Goal: Task Accomplishment & Management: Complete application form

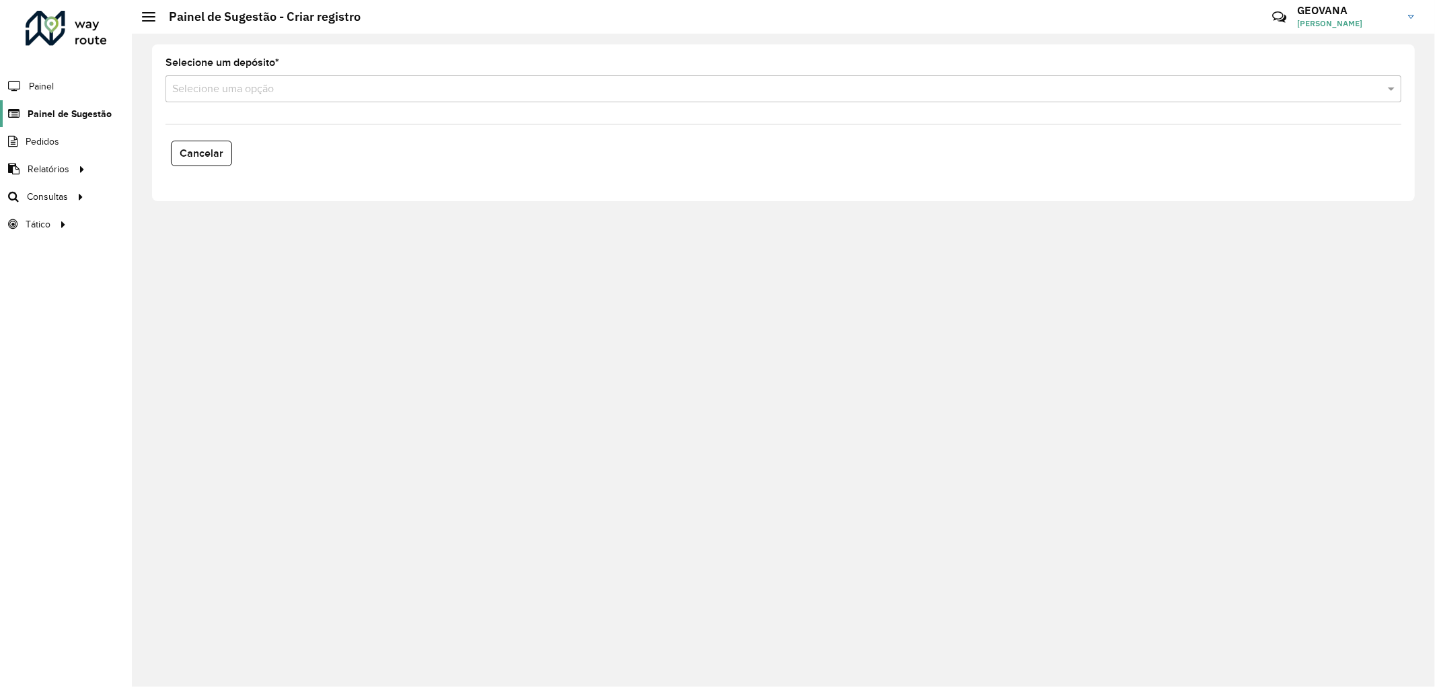
click at [77, 110] on span "Painel de Sugestão" at bounding box center [70, 114] width 84 height 14
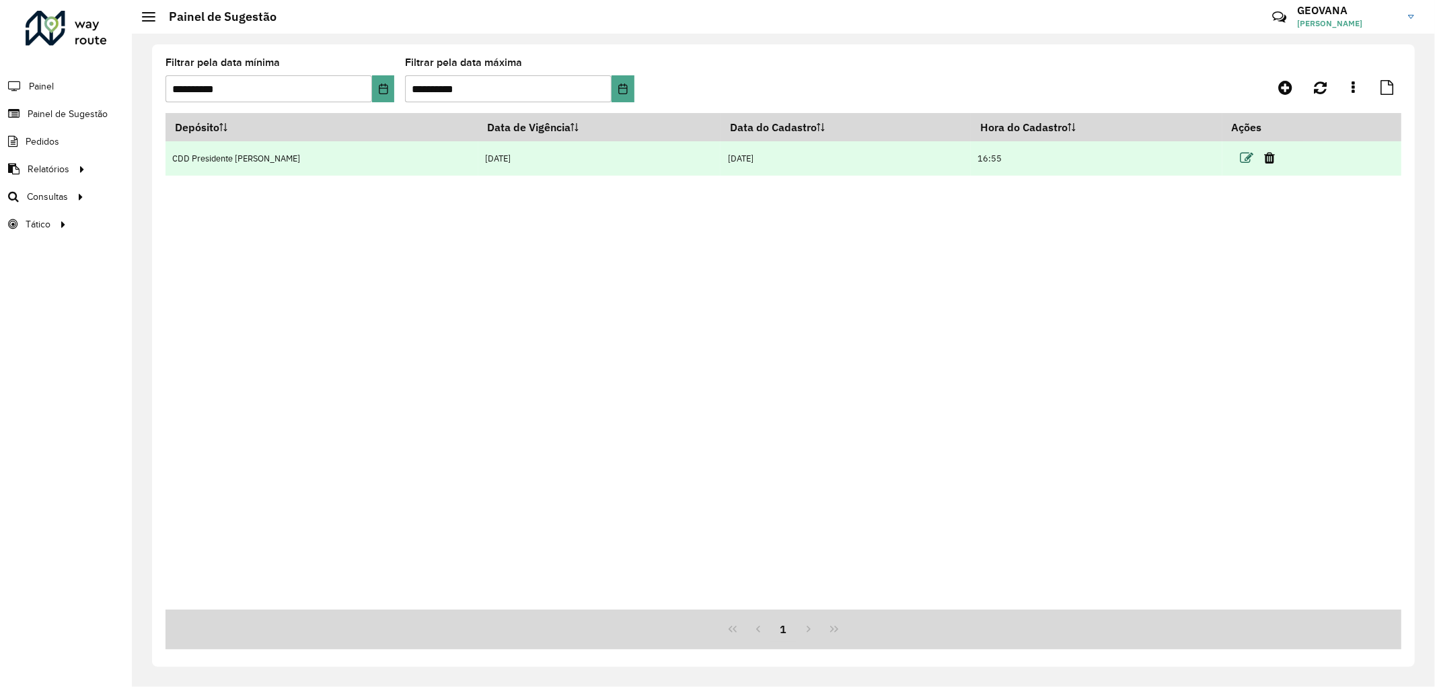
click at [1240, 155] on icon at bounding box center [1246, 157] width 13 height 13
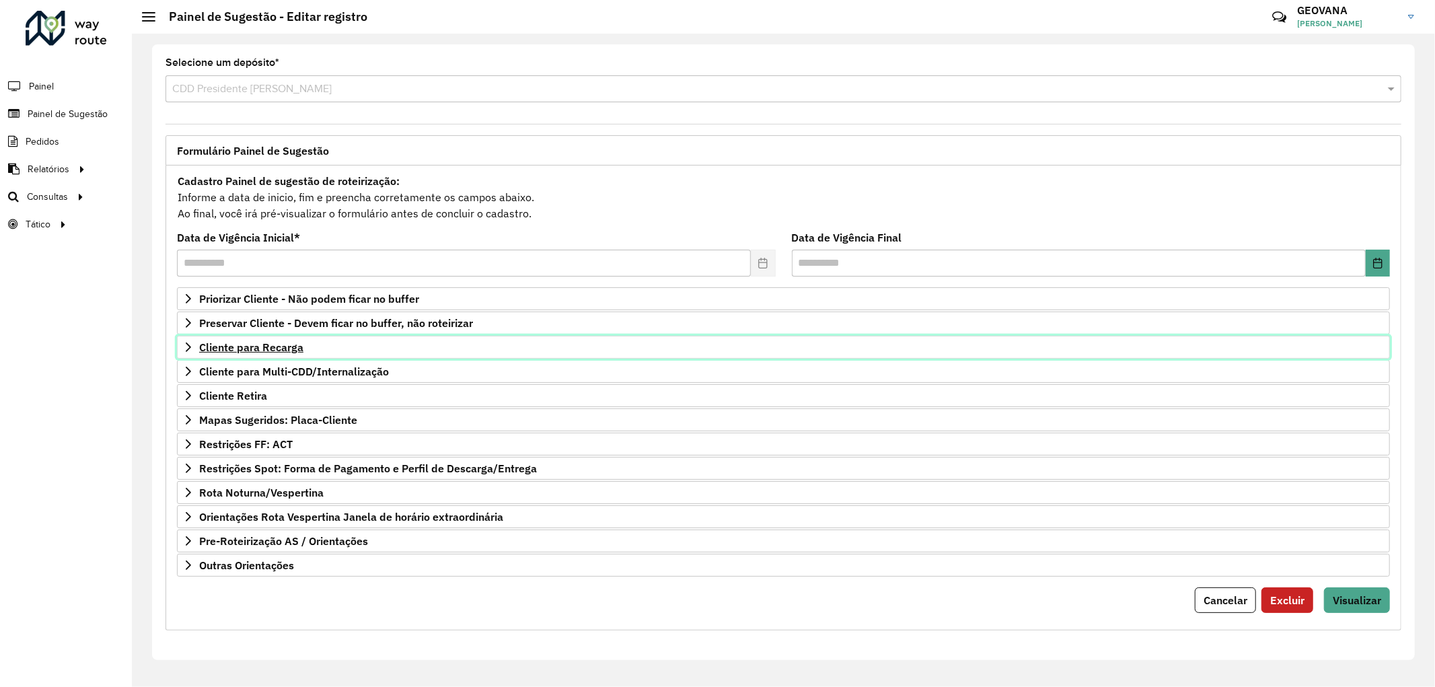
click at [288, 347] on span "Cliente para Recarga" at bounding box center [251, 347] width 104 height 11
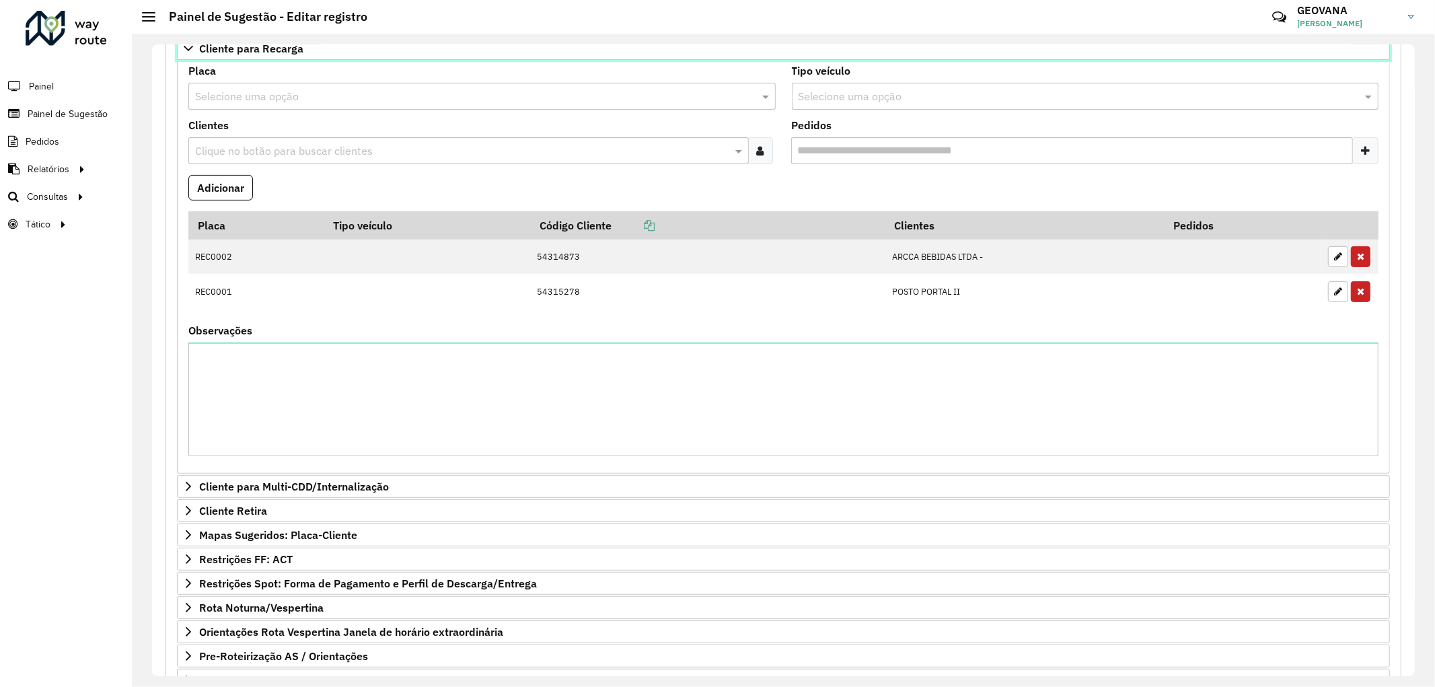
scroll to position [400, 0]
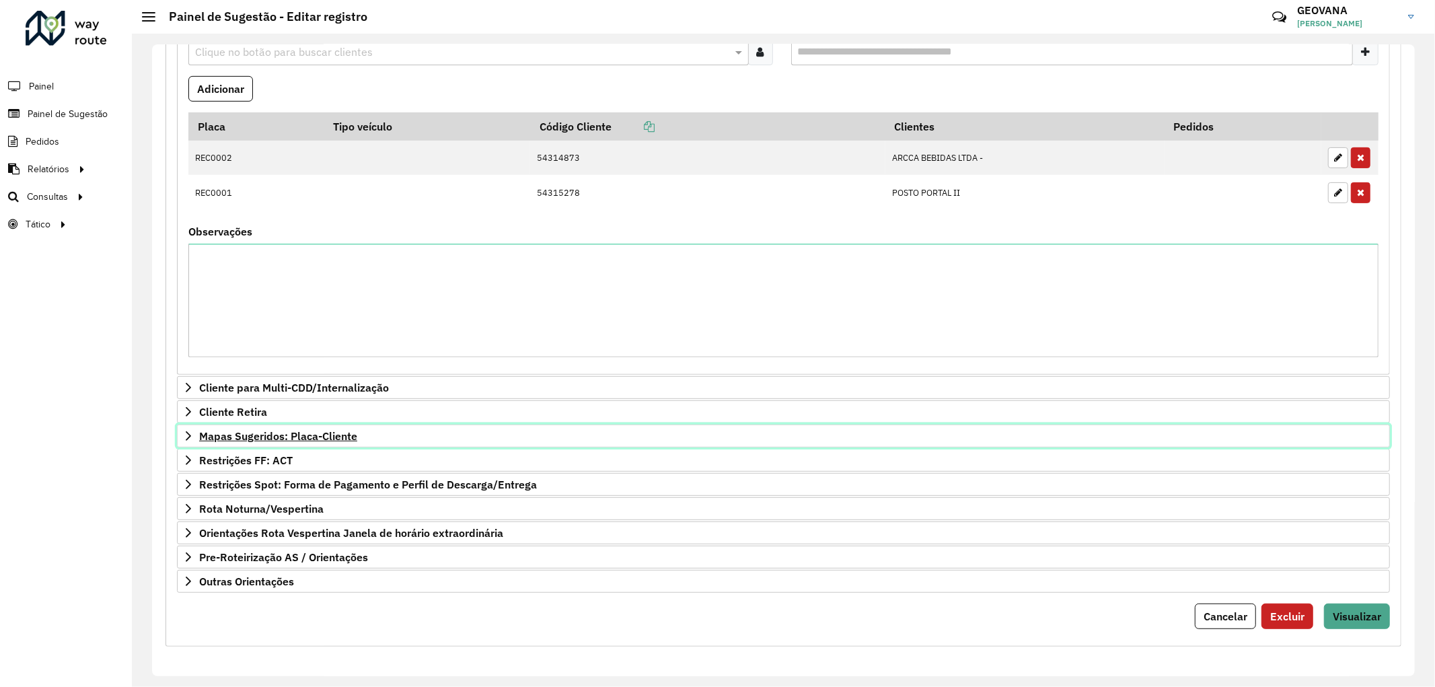
click at [284, 435] on span "Mapas Sugeridos: Placa-Cliente" at bounding box center [278, 436] width 158 height 11
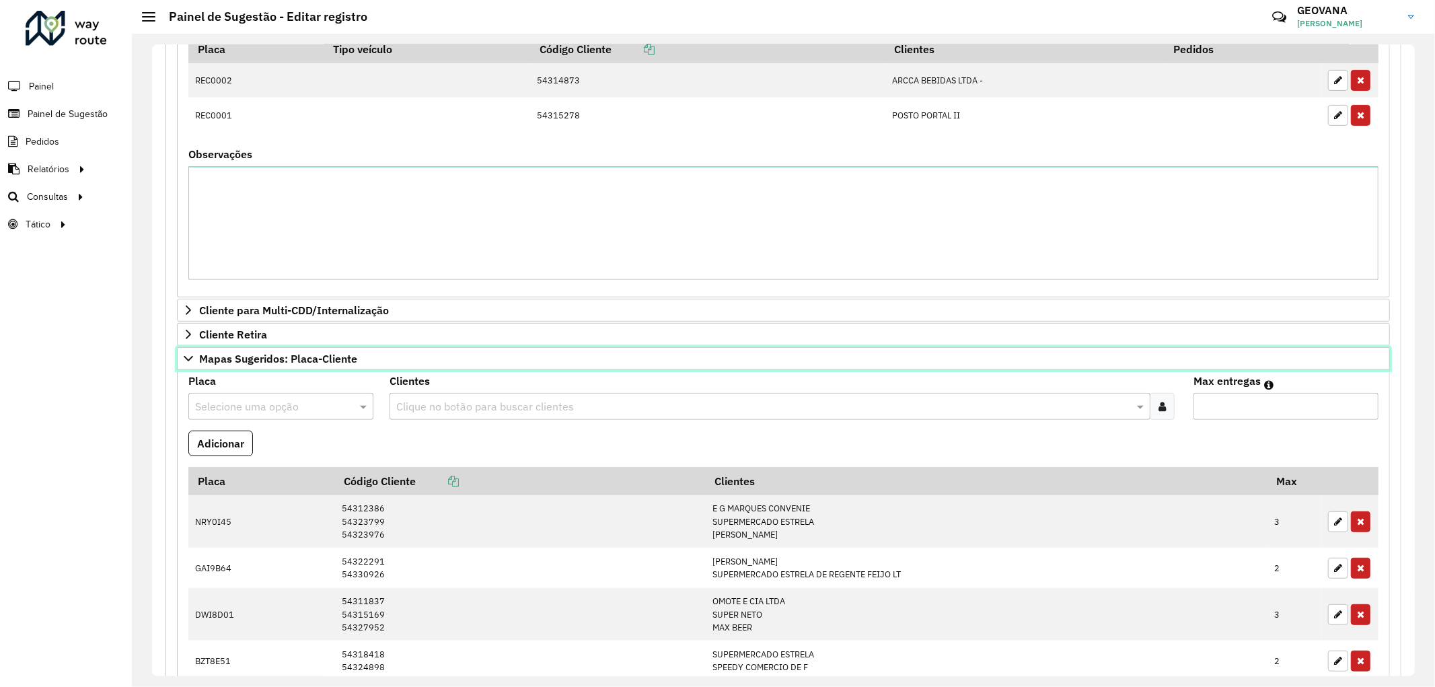
scroll to position [774, 0]
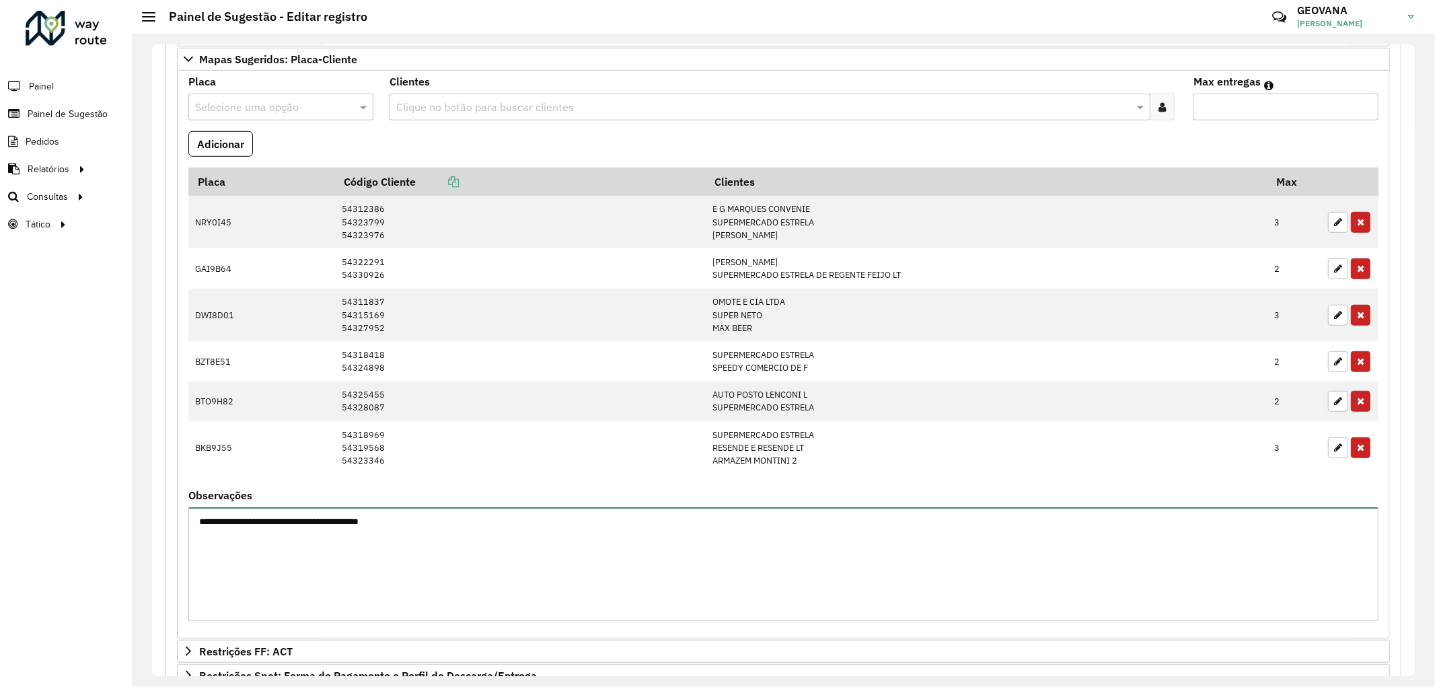
drag, startPoint x: 402, startPoint y: 527, endPoint x: 148, endPoint y: 520, distance: 253.7
click at [148, 520] on div "**********" at bounding box center [783, 360] width 1303 height 653
click at [267, 530] on textarea "Observações" at bounding box center [783, 564] width 1190 height 114
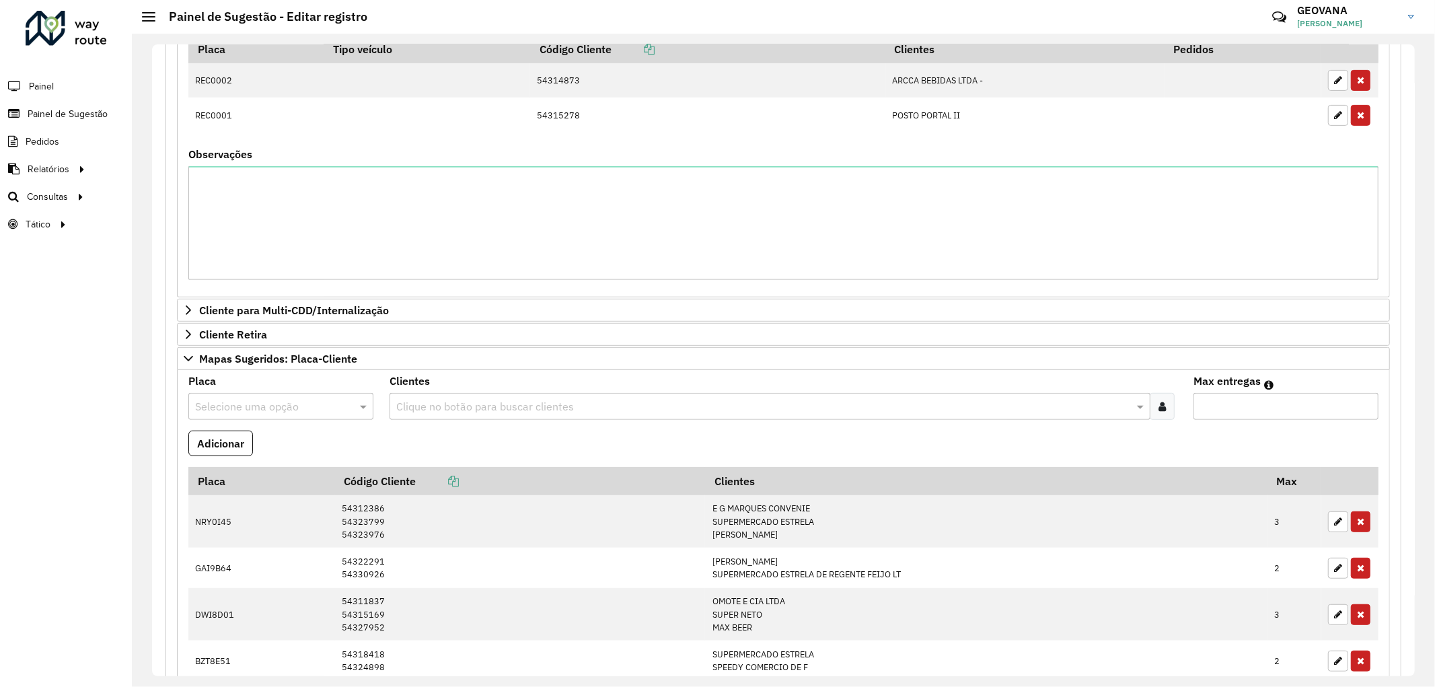
scroll to position [400, 0]
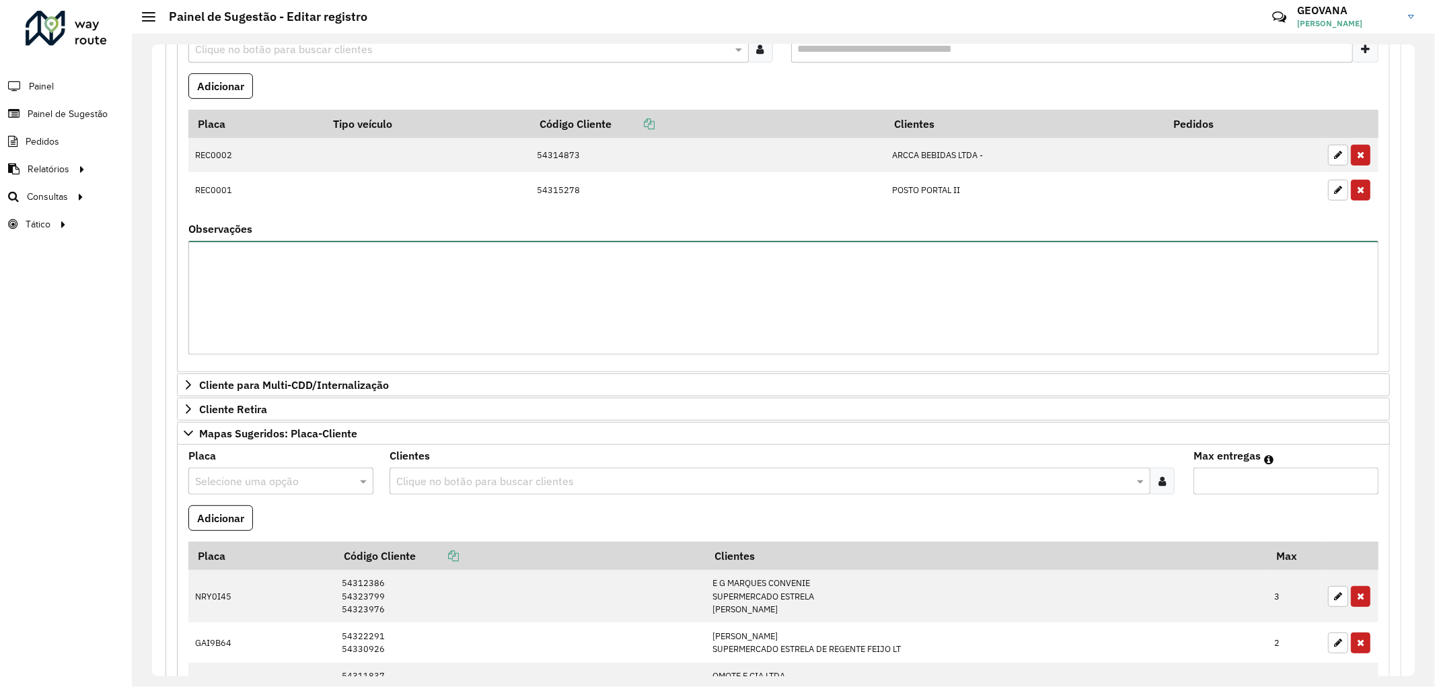
click at [281, 313] on textarea "Observações" at bounding box center [783, 298] width 1190 height 114
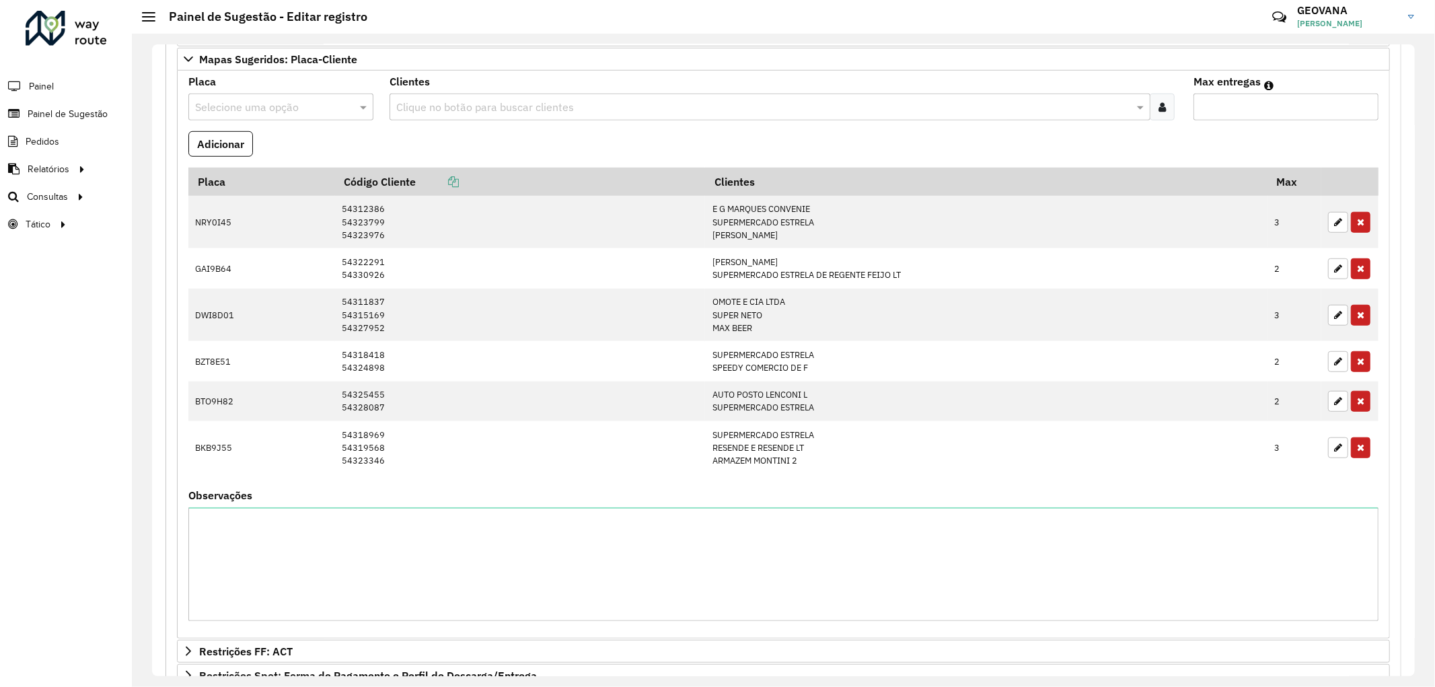
scroll to position [849, 0]
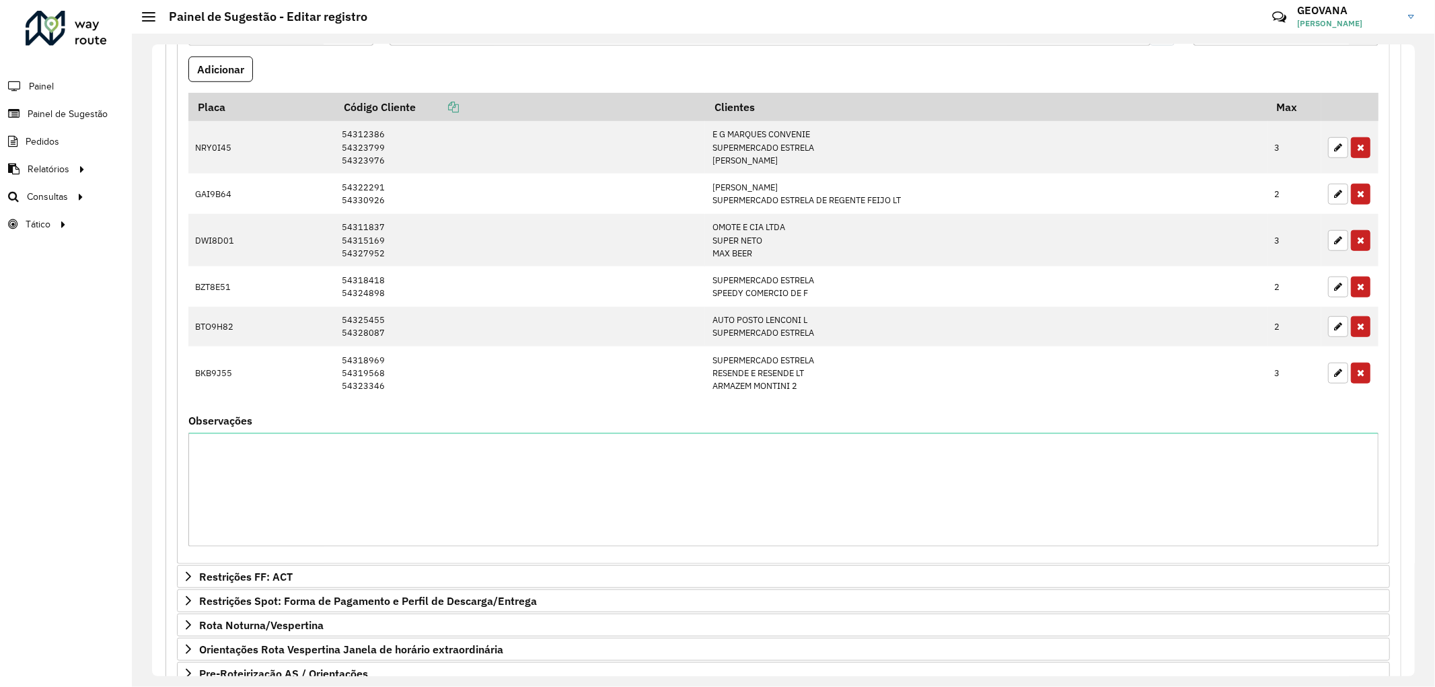
type textarea "**********"
click at [280, 455] on textarea "Observações" at bounding box center [783, 490] width 1190 height 114
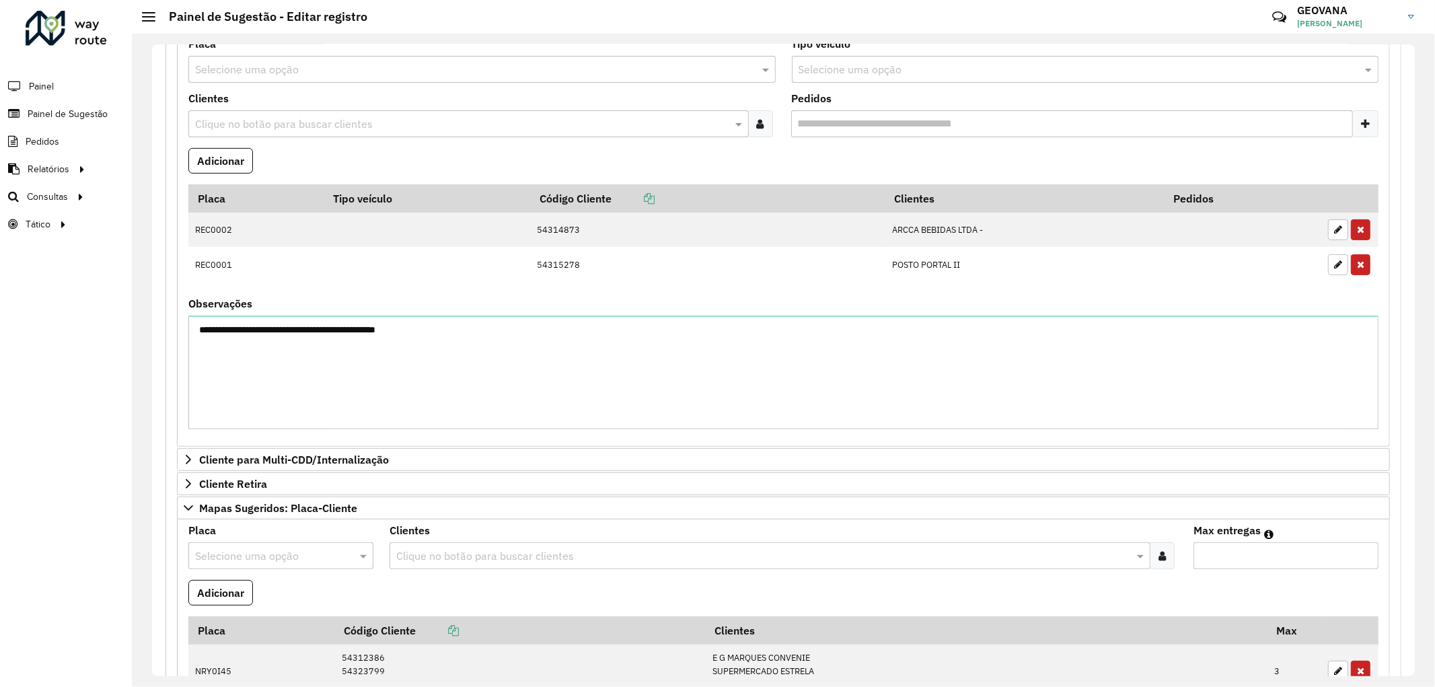
scroll to position [176, 0]
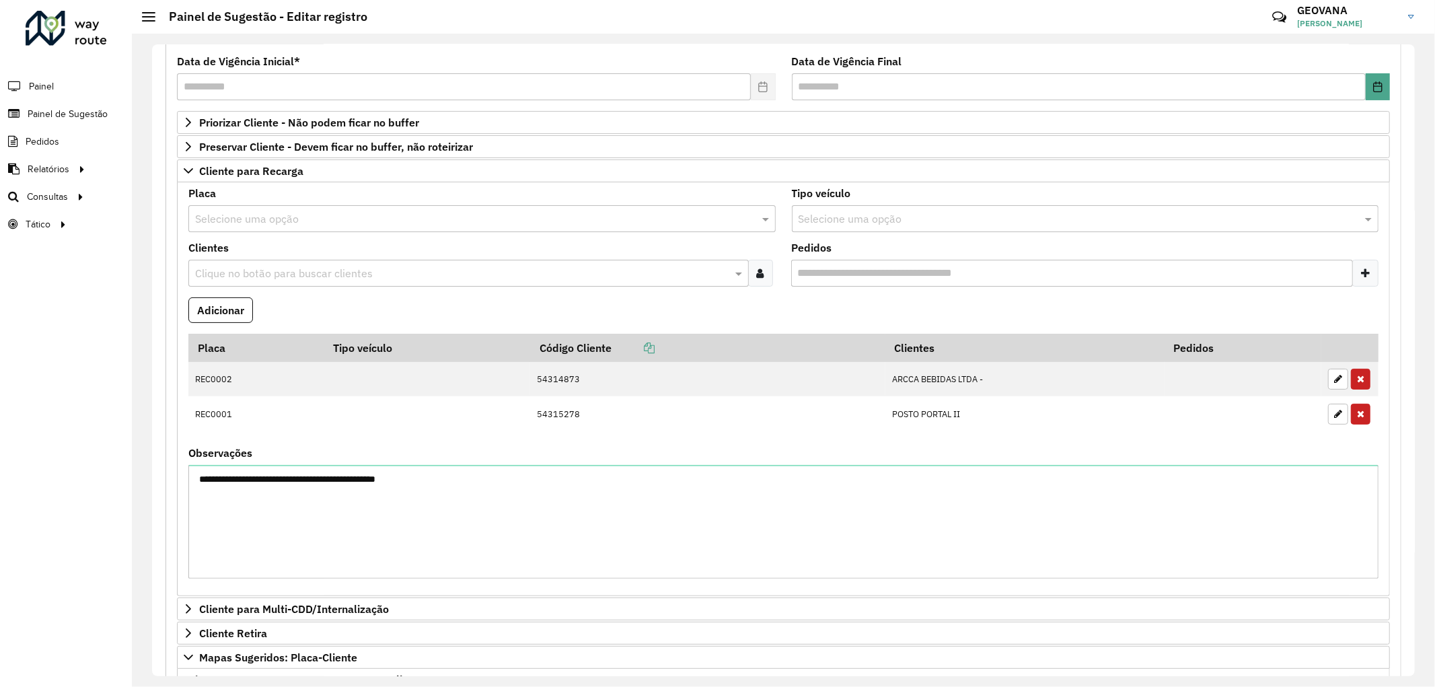
type textarea "**********"
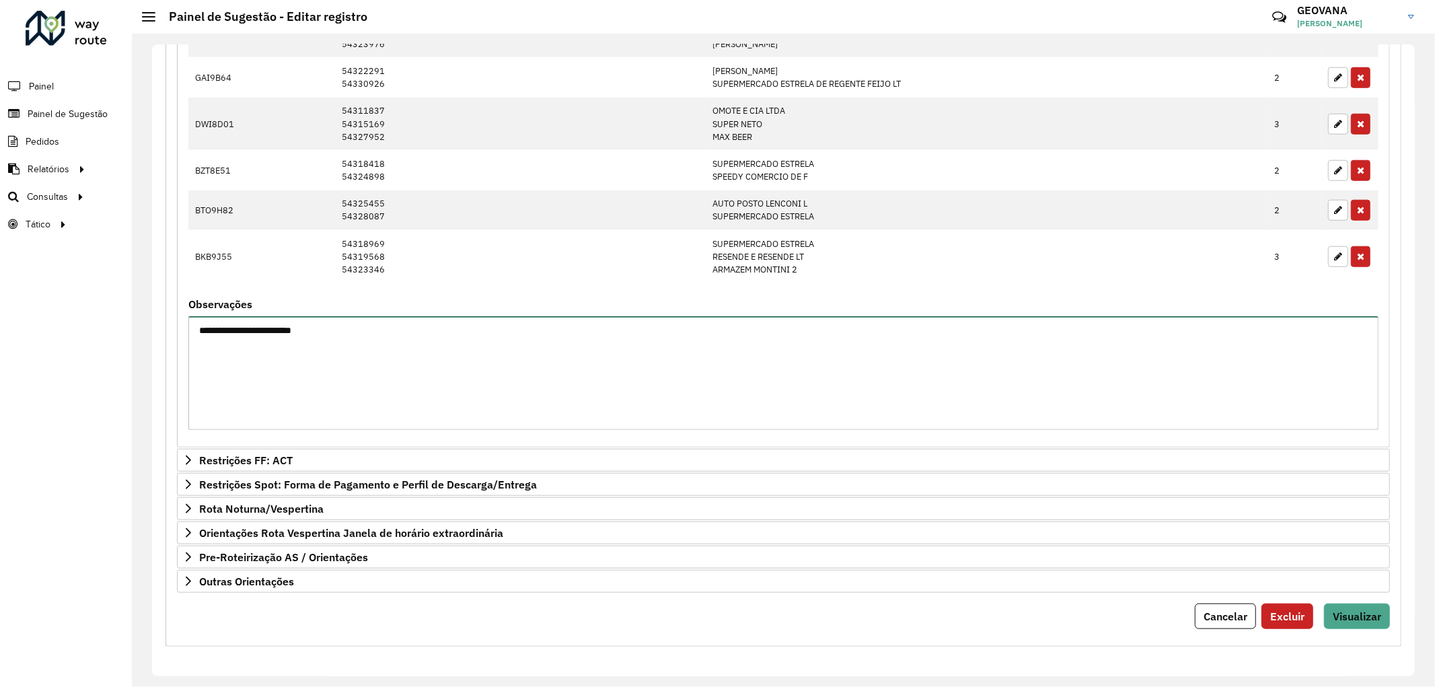
scroll to position [970, 0]
click at [1354, 617] on span "Visualizar" at bounding box center [1357, 615] width 48 height 13
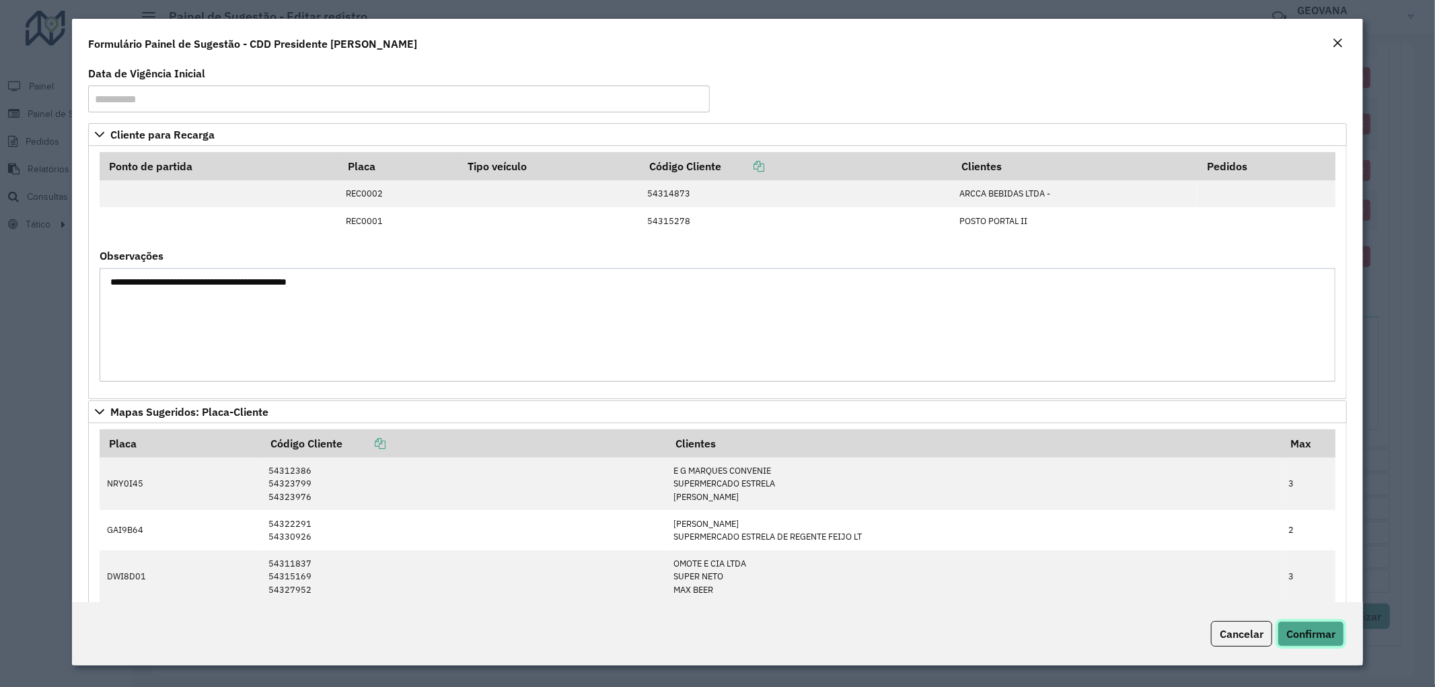
click at [1316, 630] on span "Confirmar" at bounding box center [1310, 633] width 49 height 13
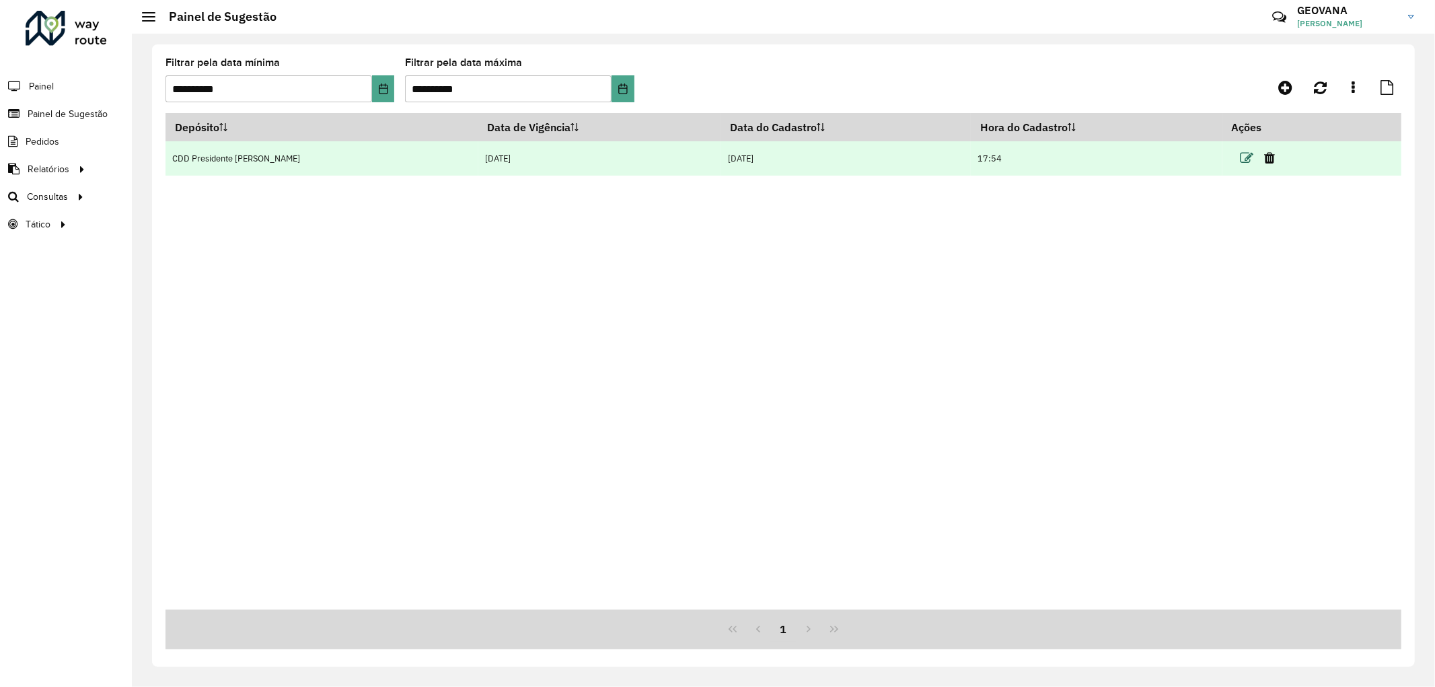
click at [1245, 152] on icon at bounding box center [1246, 157] width 13 height 13
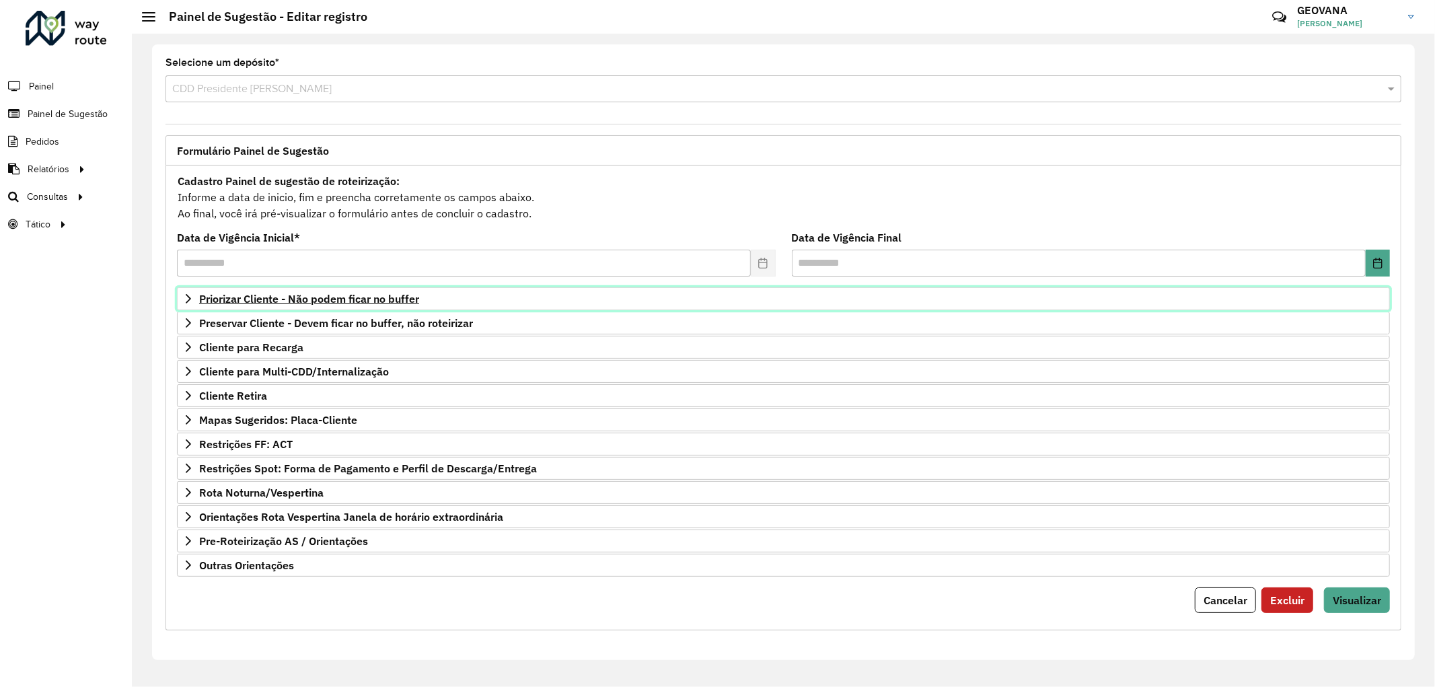
click at [354, 299] on span "Priorizar Cliente - Não podem ficar no buffer" at bounding box center [309, 298] width 220 height 11
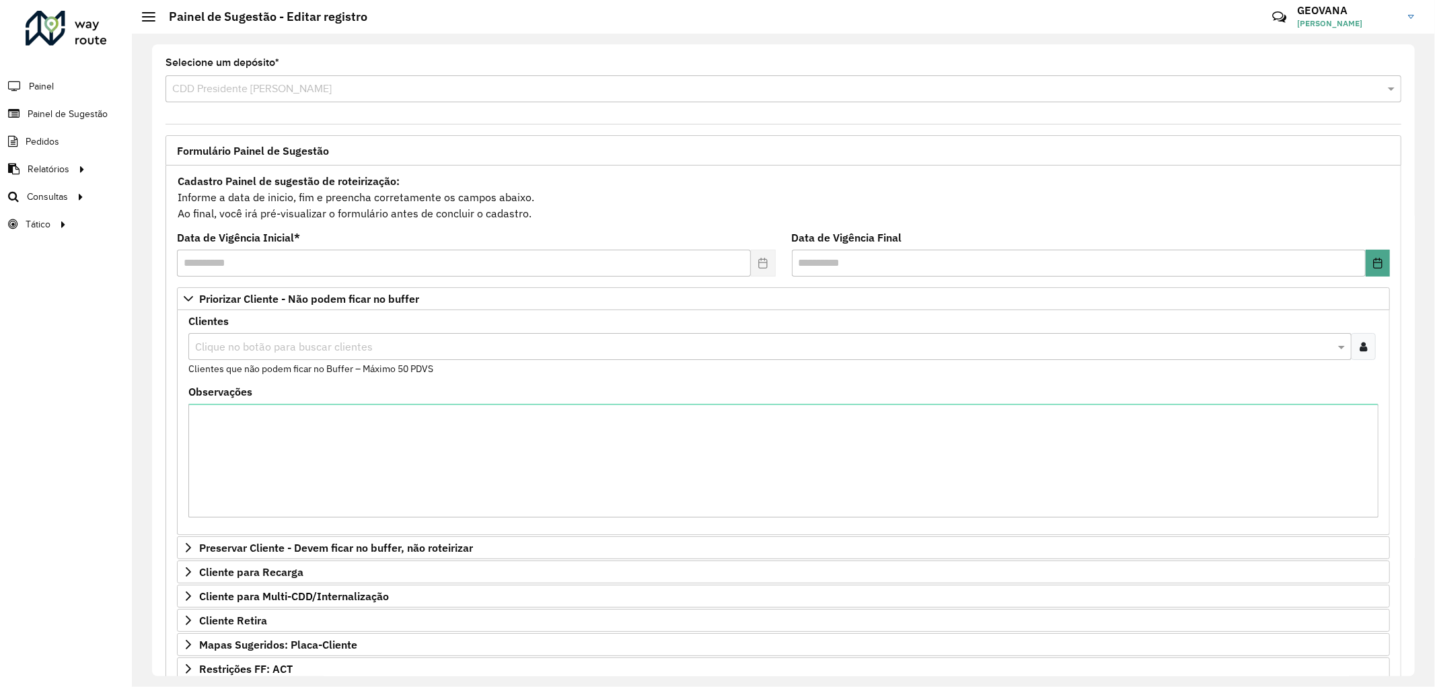
click at [405, 346] on input "text" at bounding box center [763, 347] width 1143 height 16
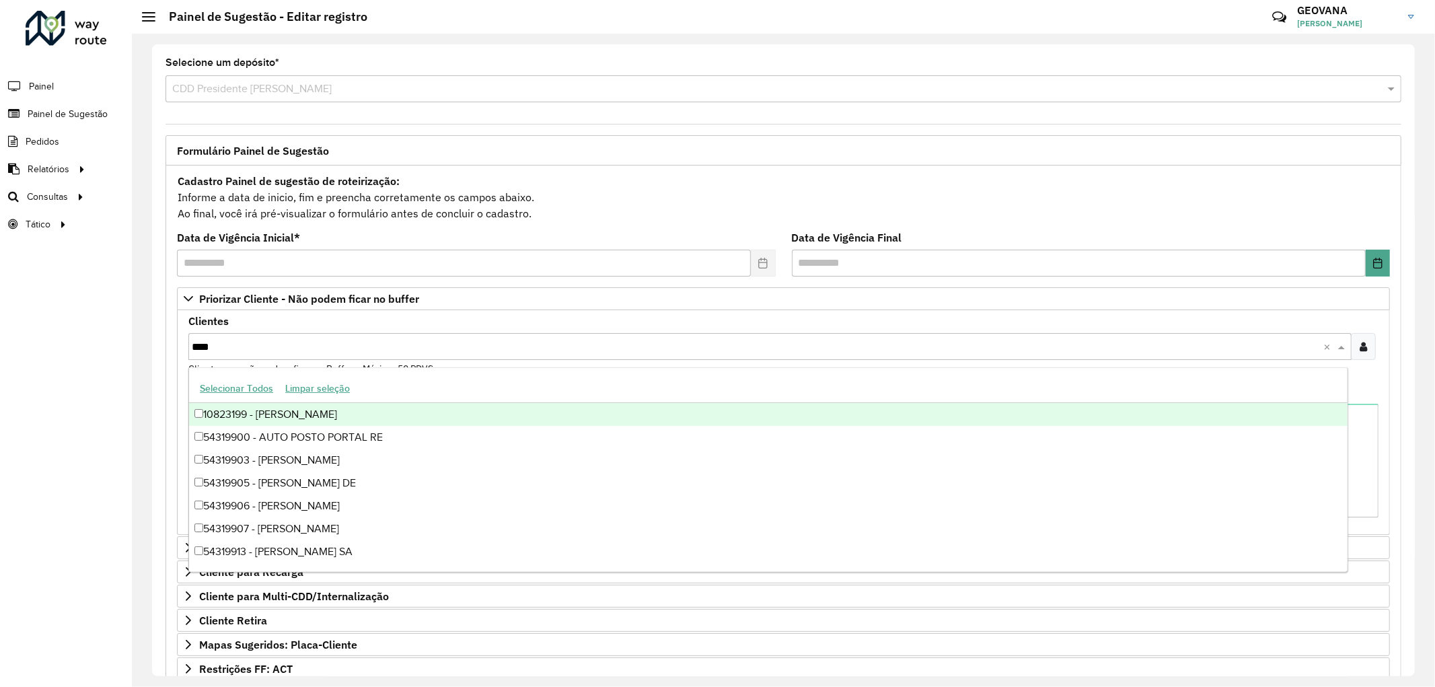
type input "*****"
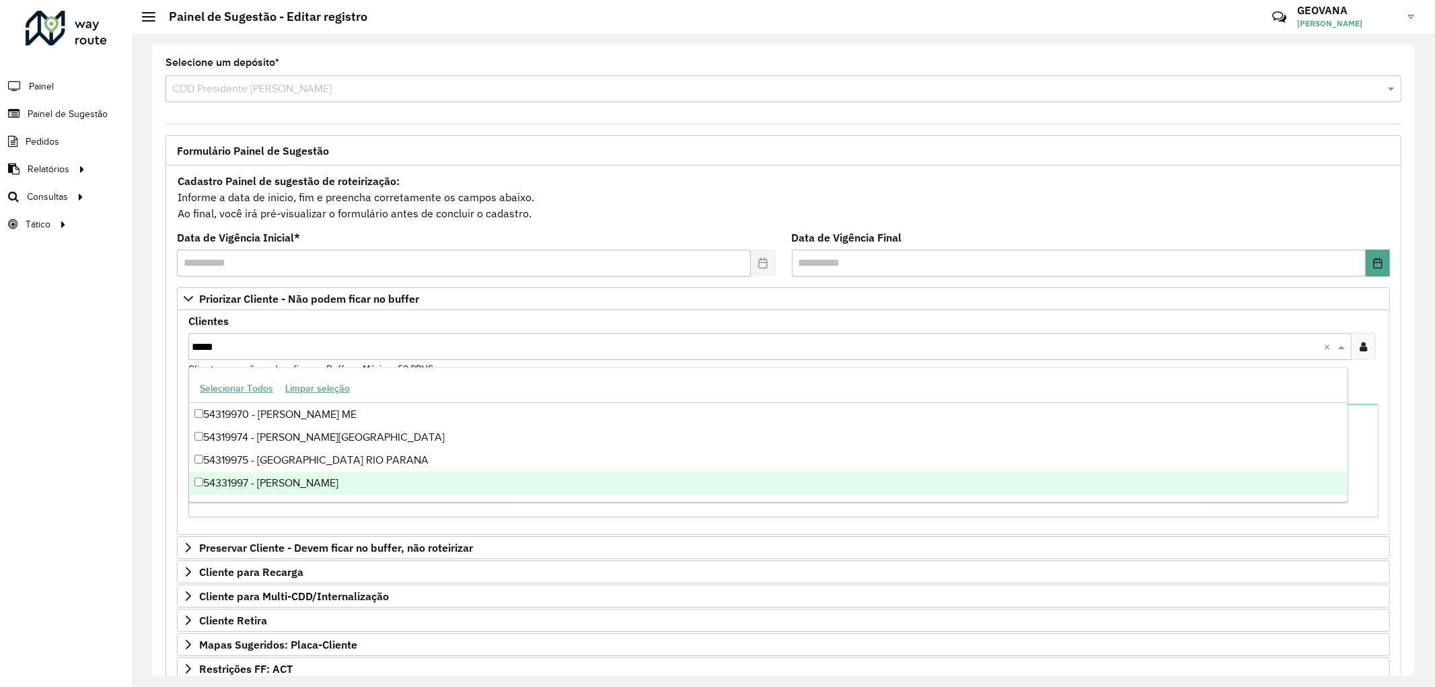
click at [258, 485] on div "54331997 - [PERSON_NAME]" at bounding box center [768, 483] width 1158 height 23
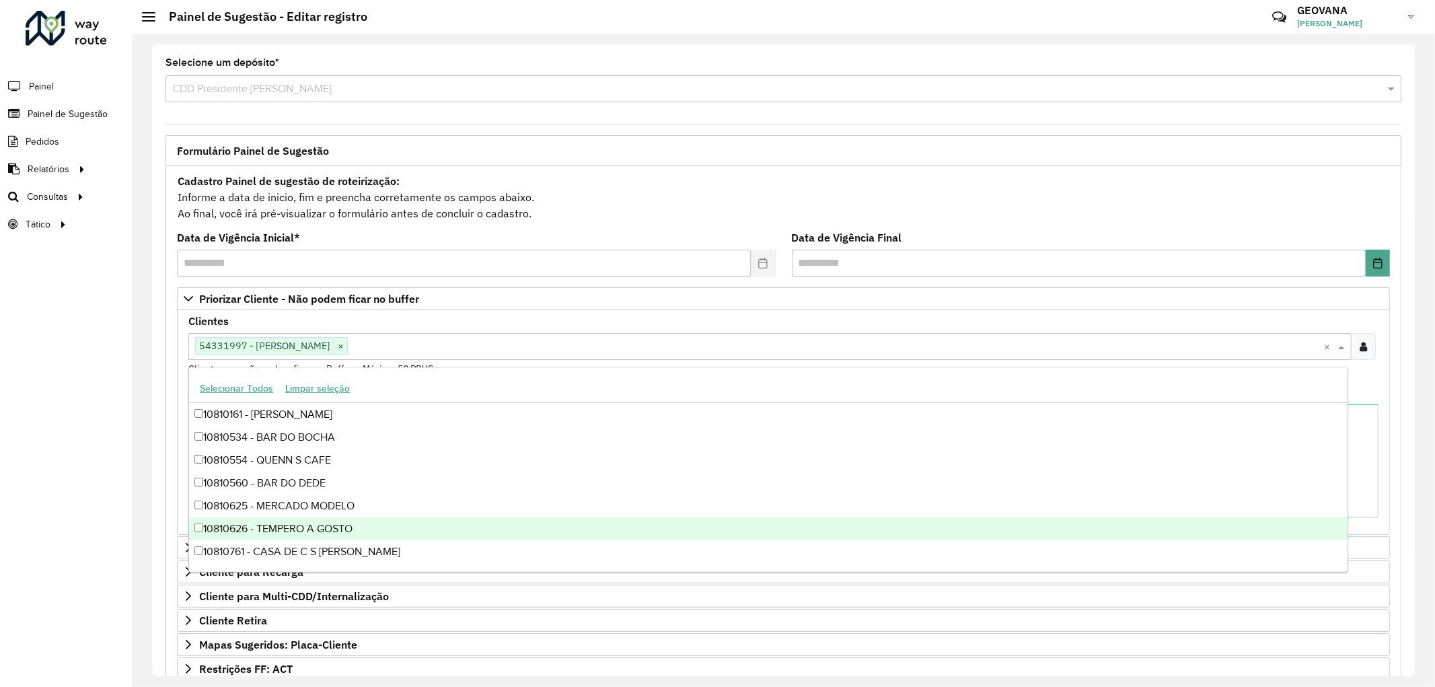
click at [100, 416] on div "Roteirizador AmbevTech Painel Painel de Sugestão Pedidos Relatórios Clientes Cl…" at bounding box center [66, 343] width 132 height 687
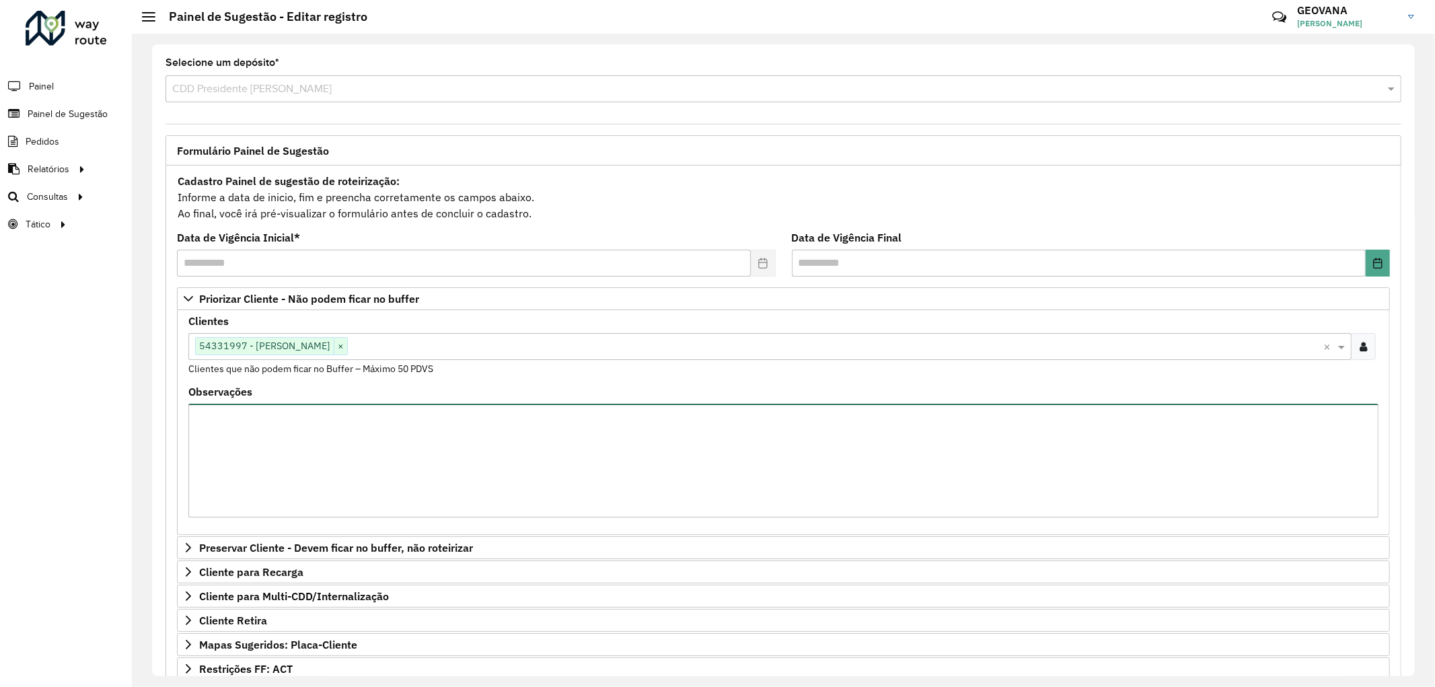
click at [230, 425] on textarea "Observações" at bounding box center [783, 461] width 1190 height 114
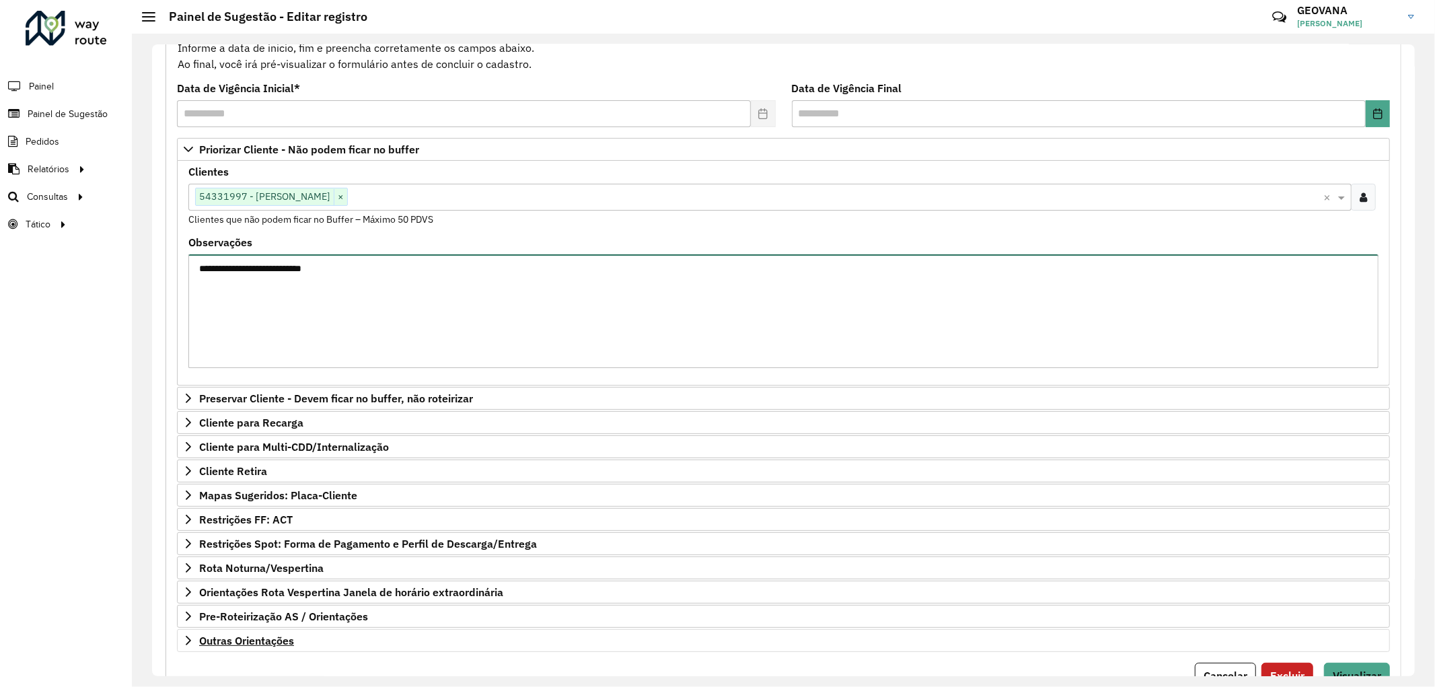
scroll to position [211, 0]
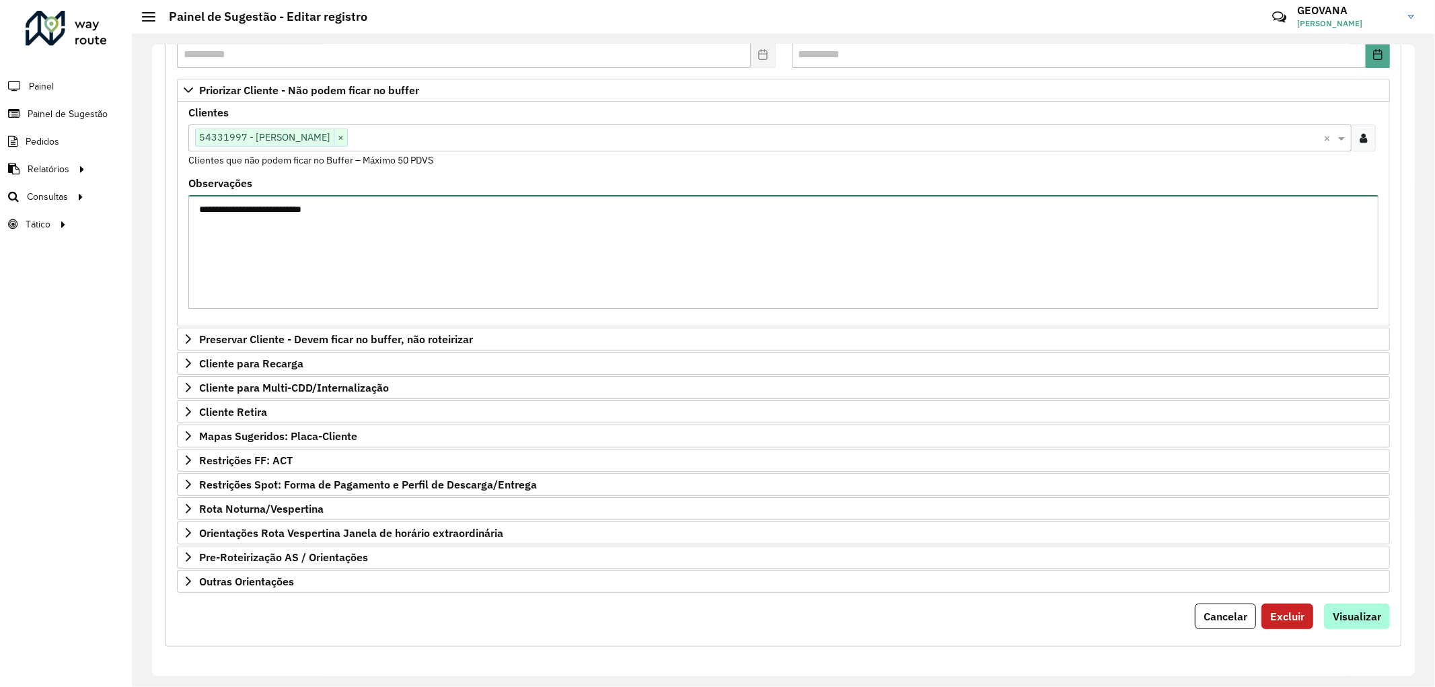
type textarea "**********"
click at [1347, 607] on button "Visualizar" at bounding box center [1357, 616] width 66 height 26
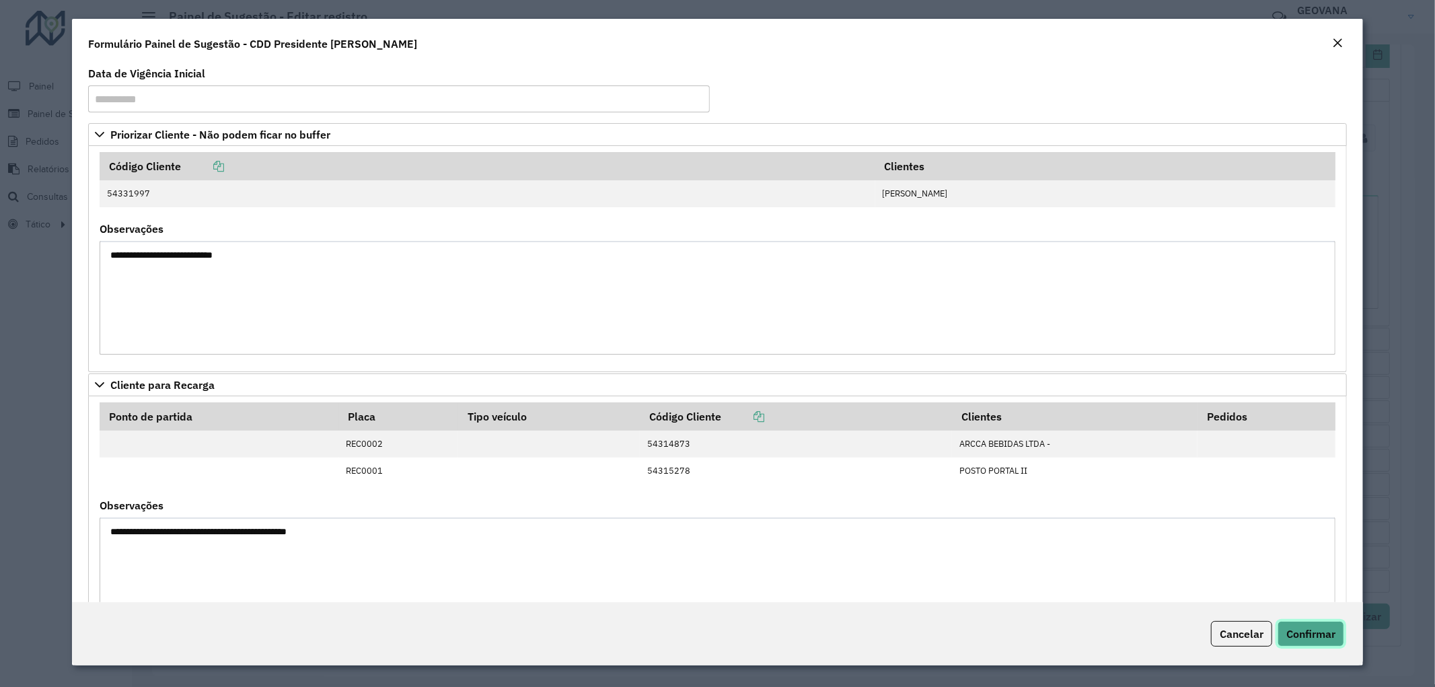
click at [1327, 630] on span "Confirmar" at bounding box center [1310, 633] width 49 height 13
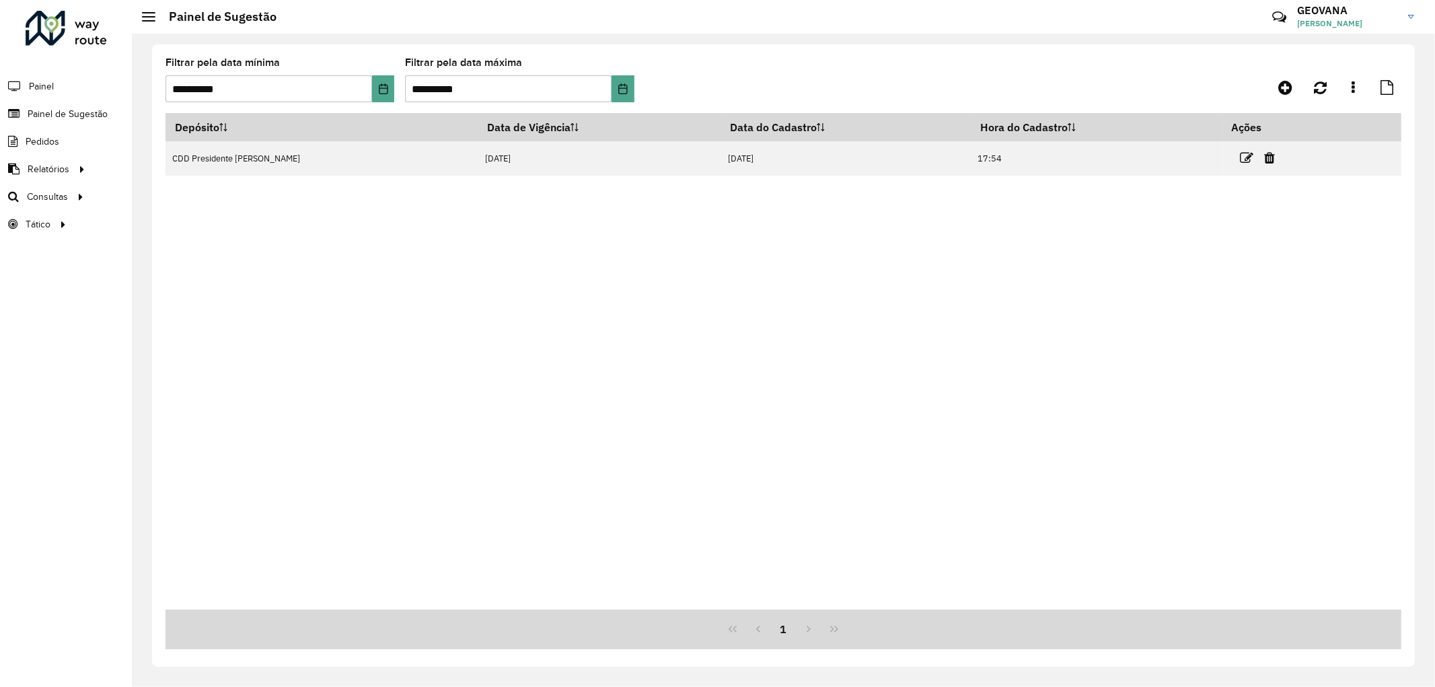
click at [958, 390] on div "Depósito Data de Vigência Data do Cadastro Hora do Cadastro Ações CDD President…" at bounding box center [783, 361] width 1236 height 496
click at [476, 484] on div "Depósito Data de Vigência Data do Cadastro Hora do Cadastro Ações CDD President…" at bounding box center [783, 361] width 1236 height 496
